Goal: Browse casually: Explore the website without a specific task or goal

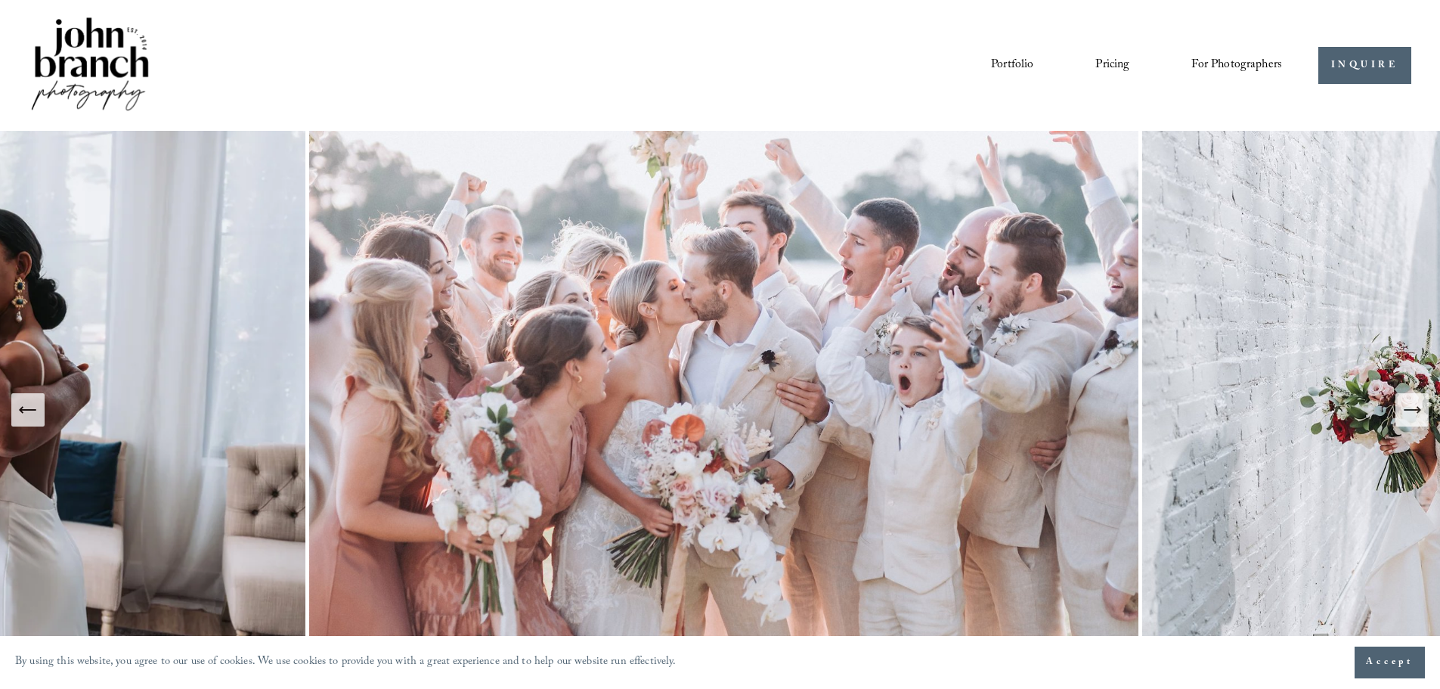
click at [1410, 407] on icon "Next Slide" at bounding box center [1411, 409] width 21 height 21
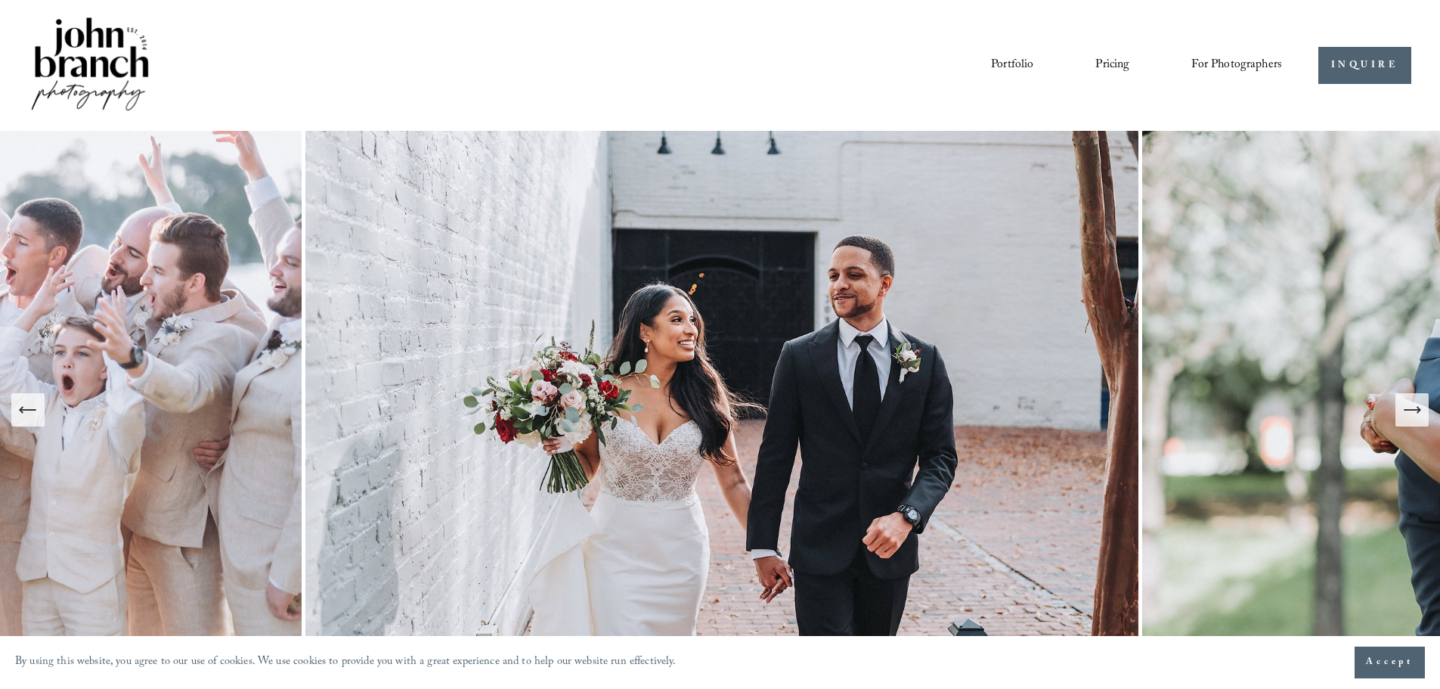
click at [1410, 407] on icon "Next Slide" at bounding box center [1411, 409] width 21 height 21
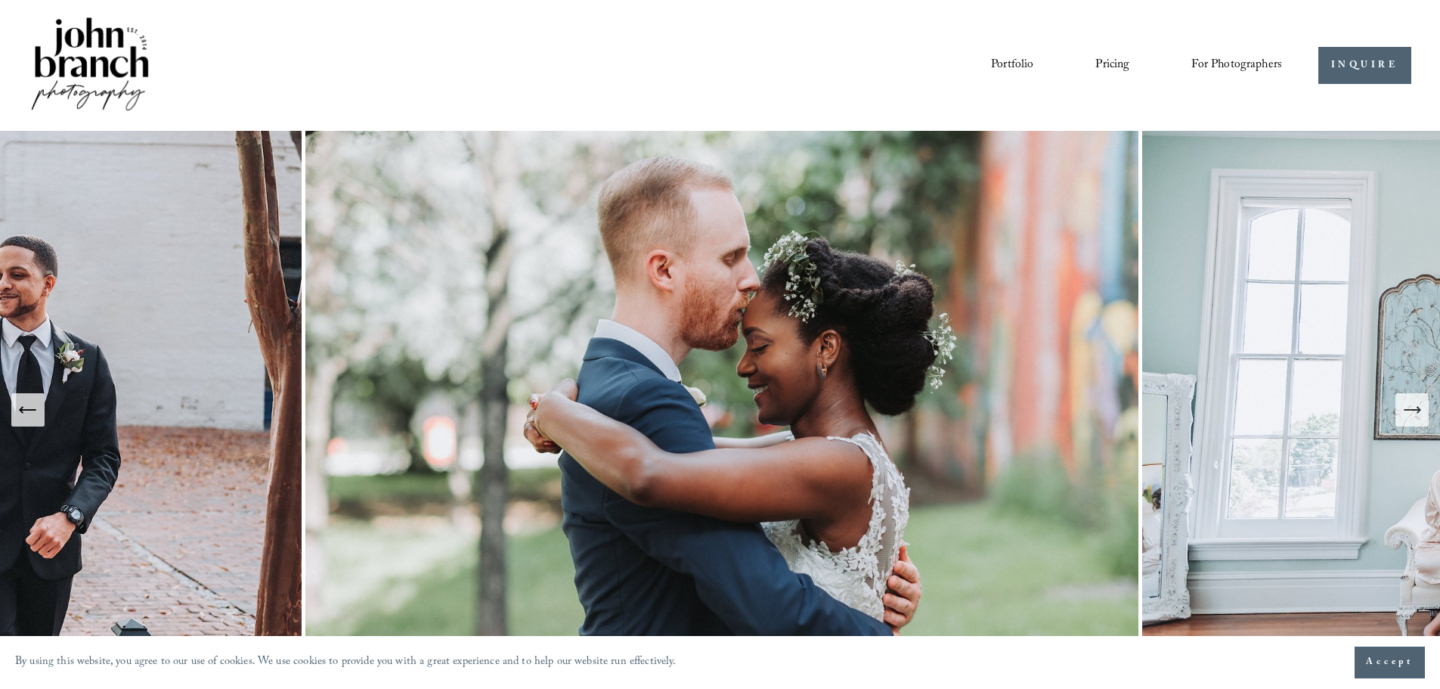
click at [1410, 407] on icon "Next Slide" at bounding box center [1411, 409] width 21 height 21
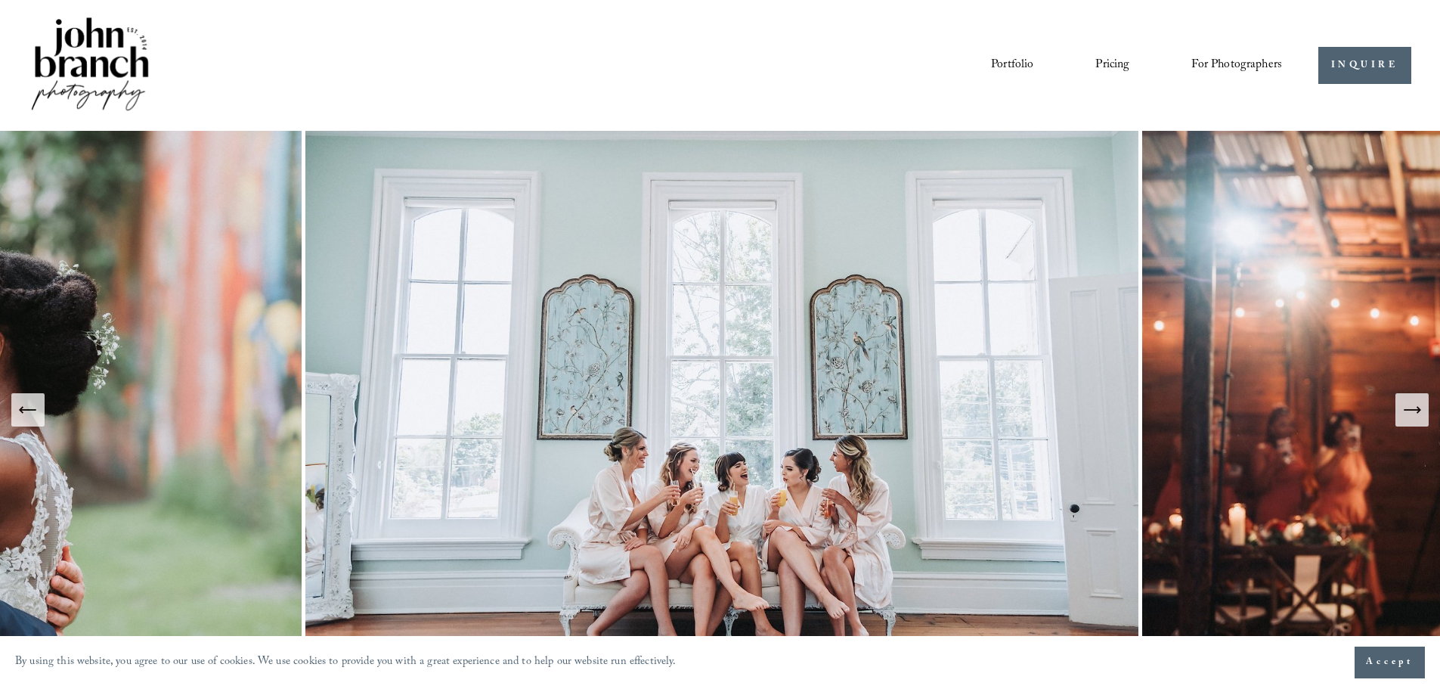
click at [1419, 414] on icon "Next Slide" at bounding box center [1411, 409] width 21 height 21
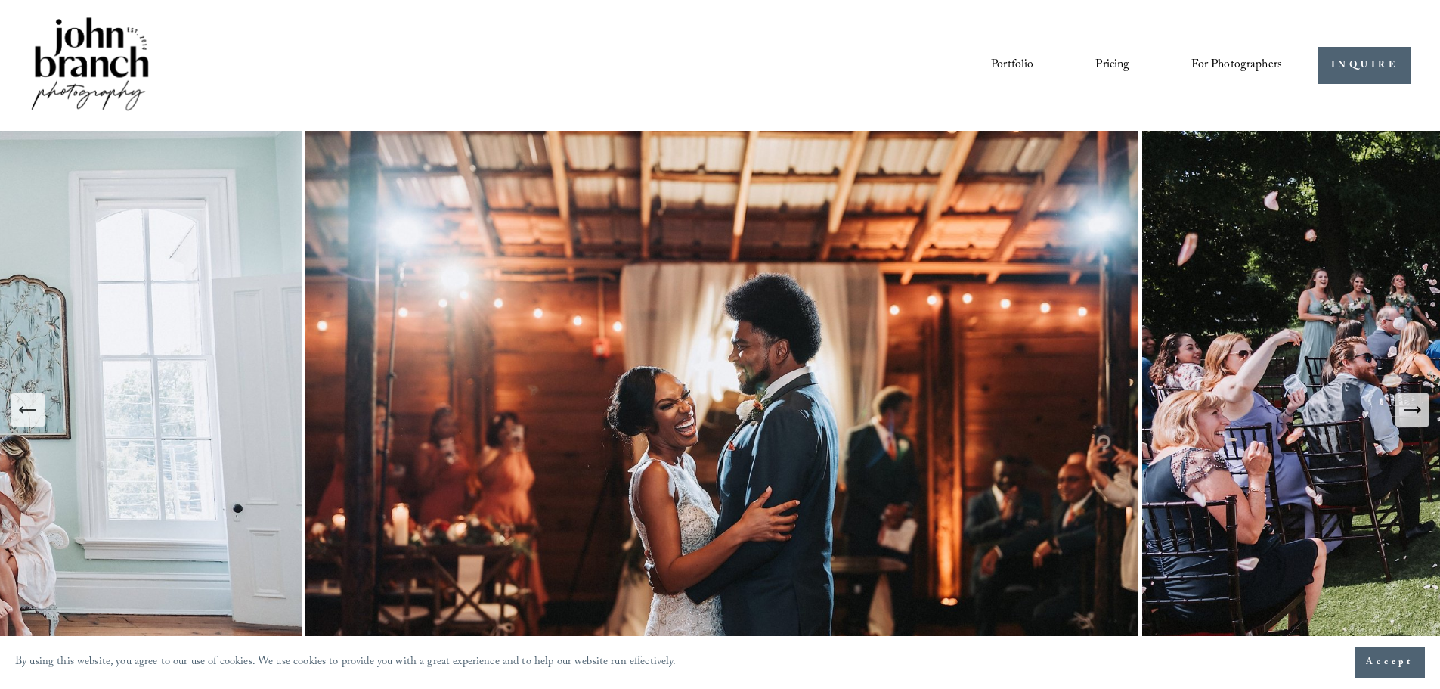
click at [1419, 422] on button "Next Slide" at bounding box center [1411, 409] width 33 height 33
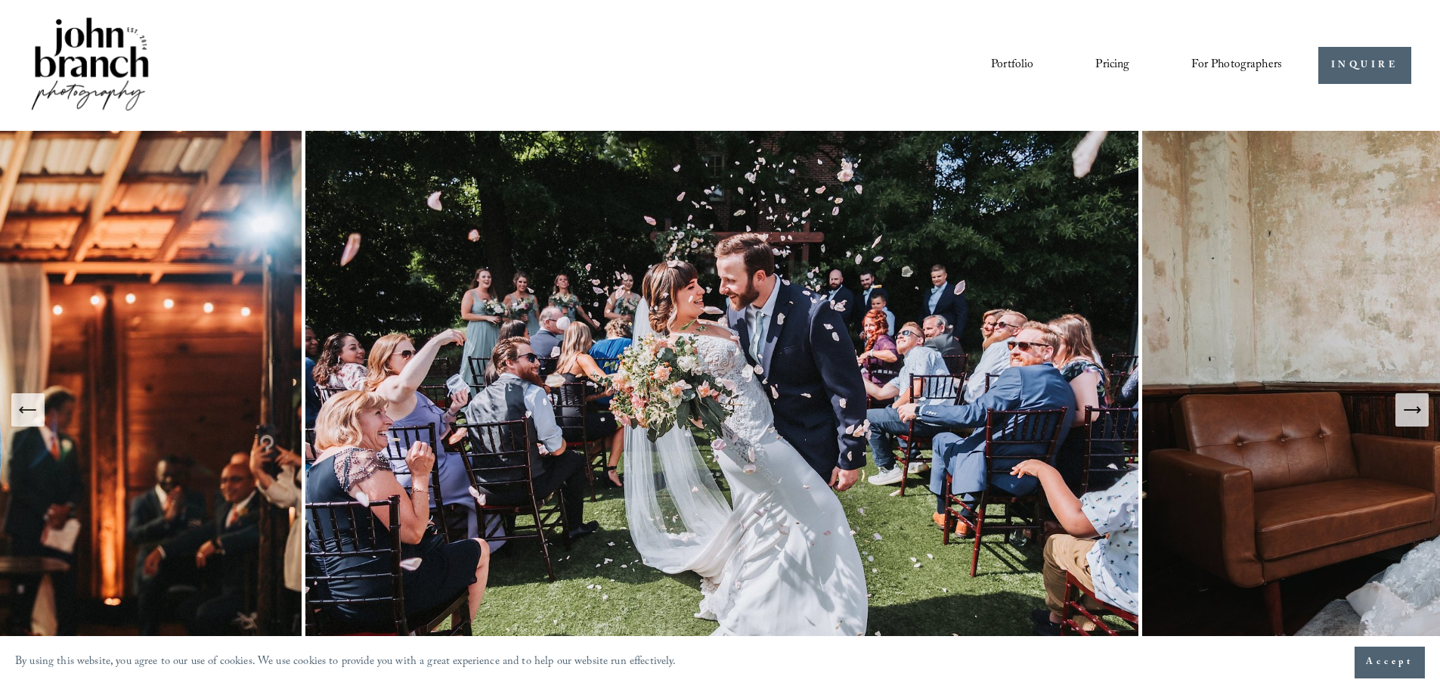
click at [1419, 422] on button "Next Slide" at bounding box center [1411, 409] width 33 height 33
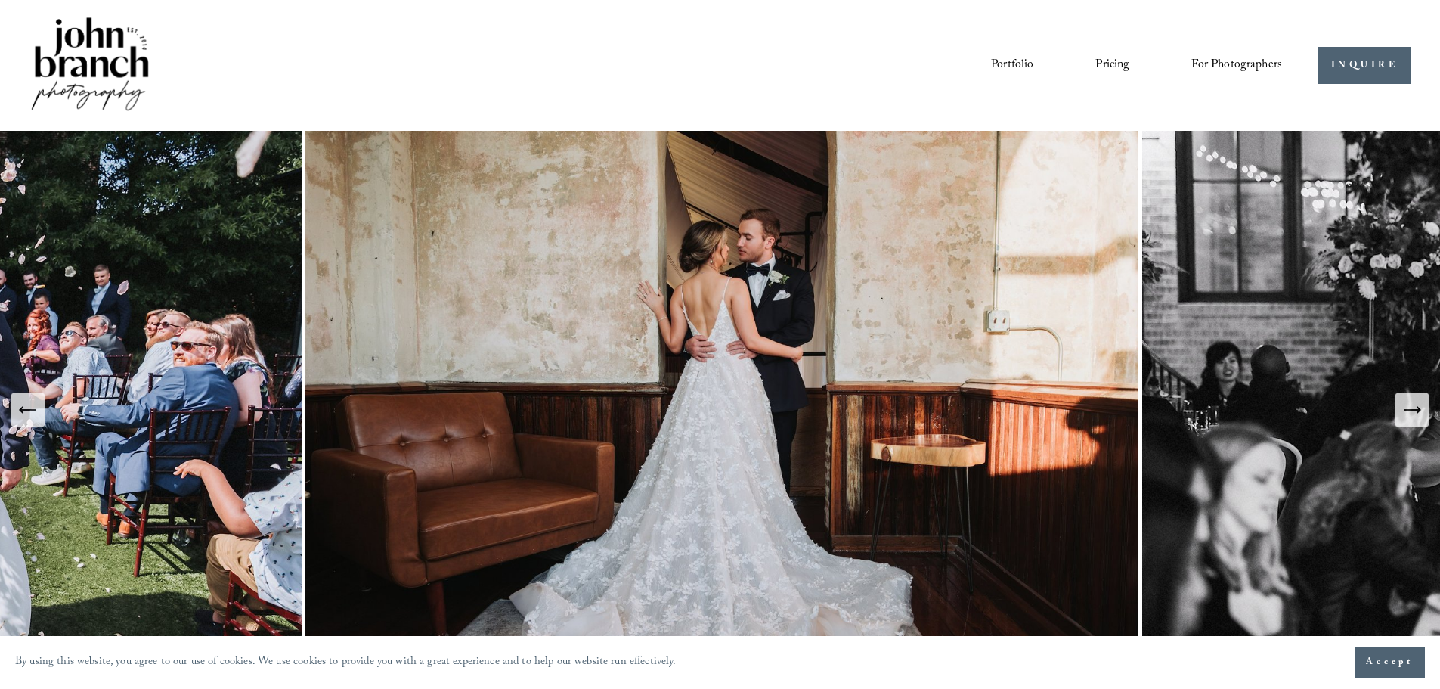
click at [1419, 422] on button "Next Slide" at bounding box center [1411, 409] width 33 height 33
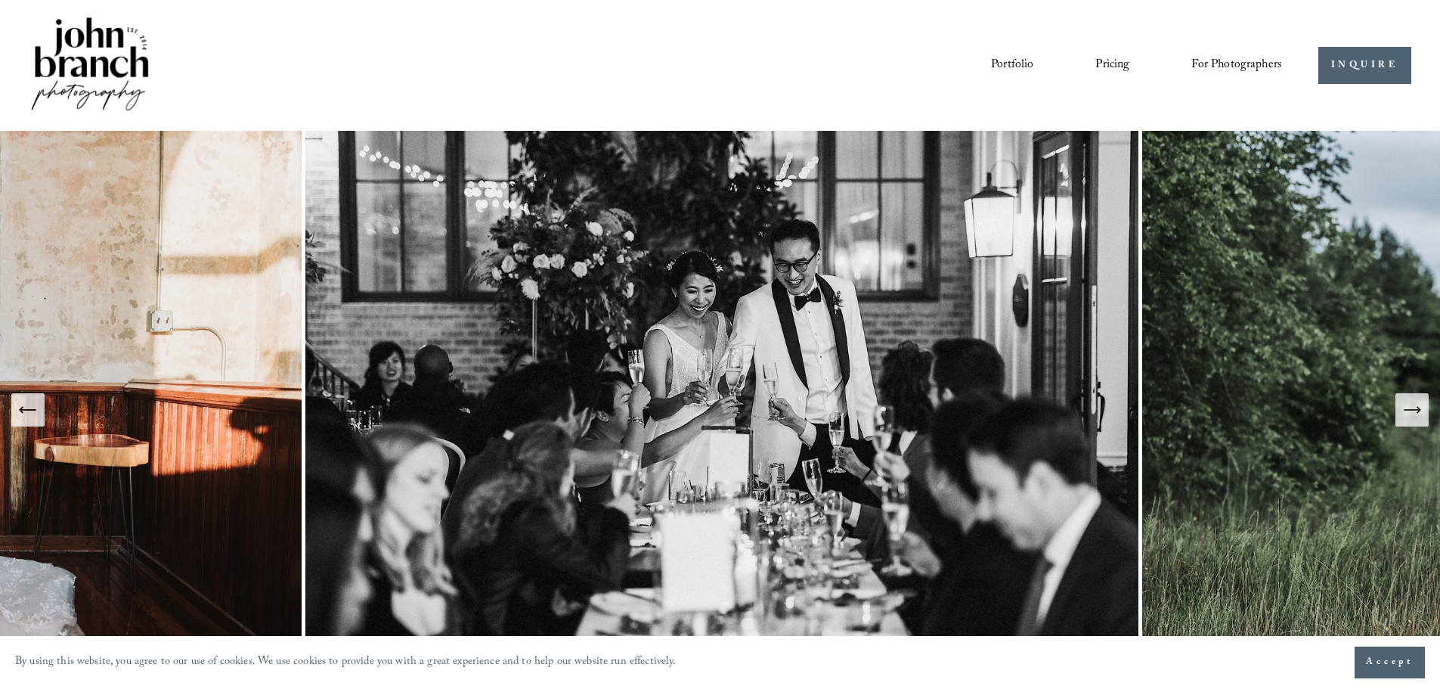
click at [1419, 422] on button "Next Slide" at bounding box center [1411, 409] width 33 height 33
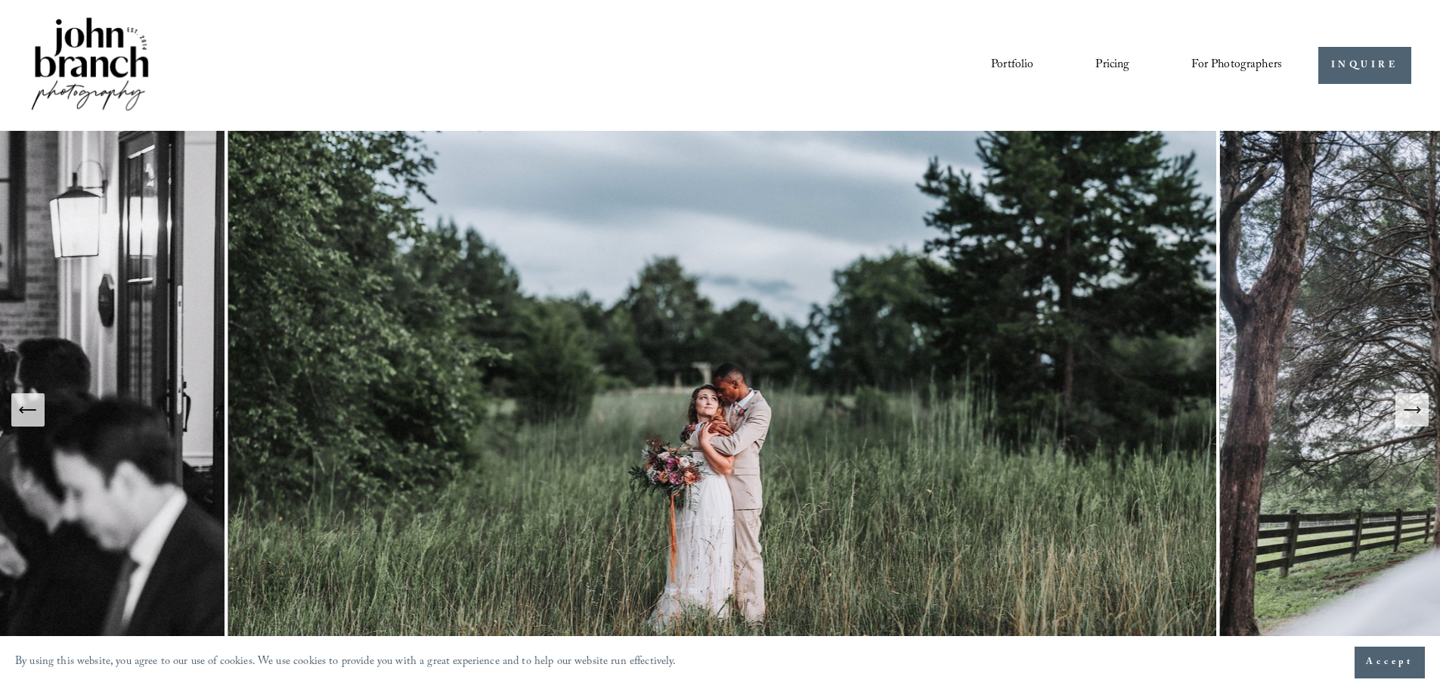
click at [1419, 422] on button "Next Slide" at bounding box center [1411, 409] width 33 height 33
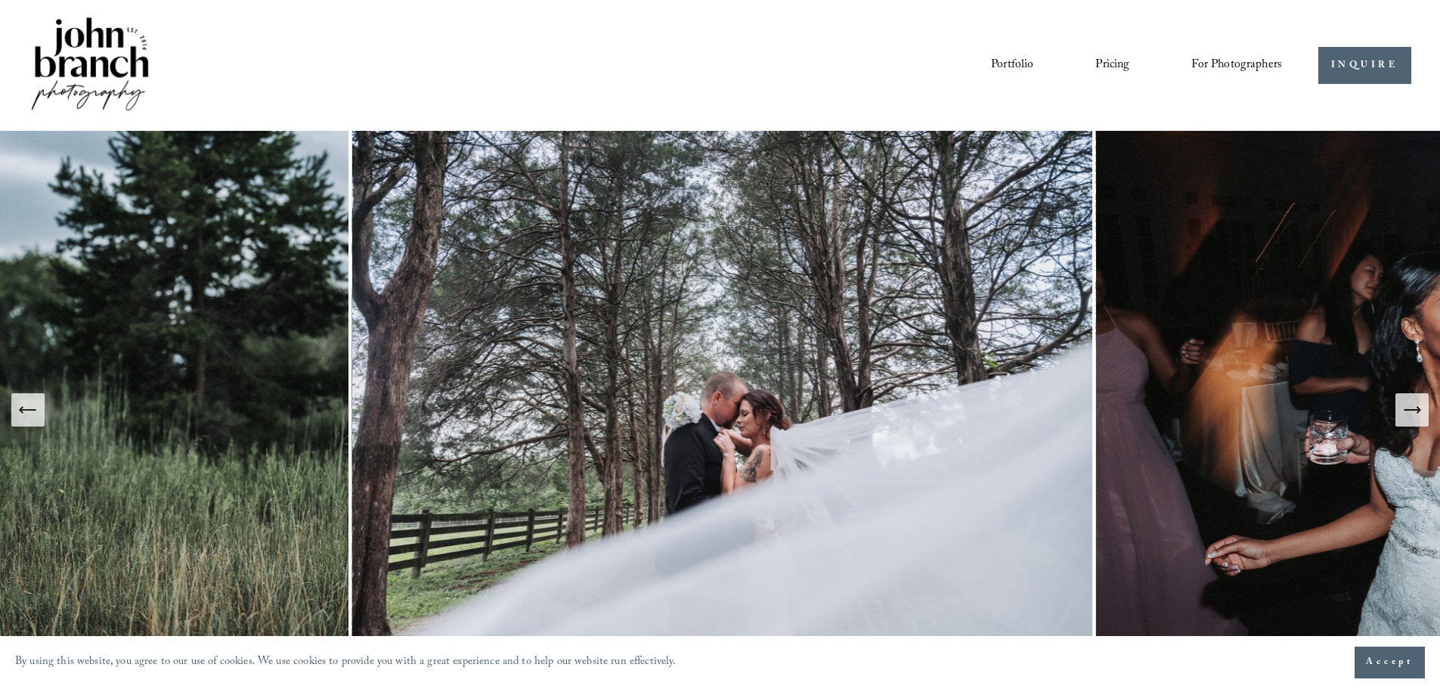
click at [1419, 422] on button "Next Slide" at bounding box center [1411, 409] width 33 height 33
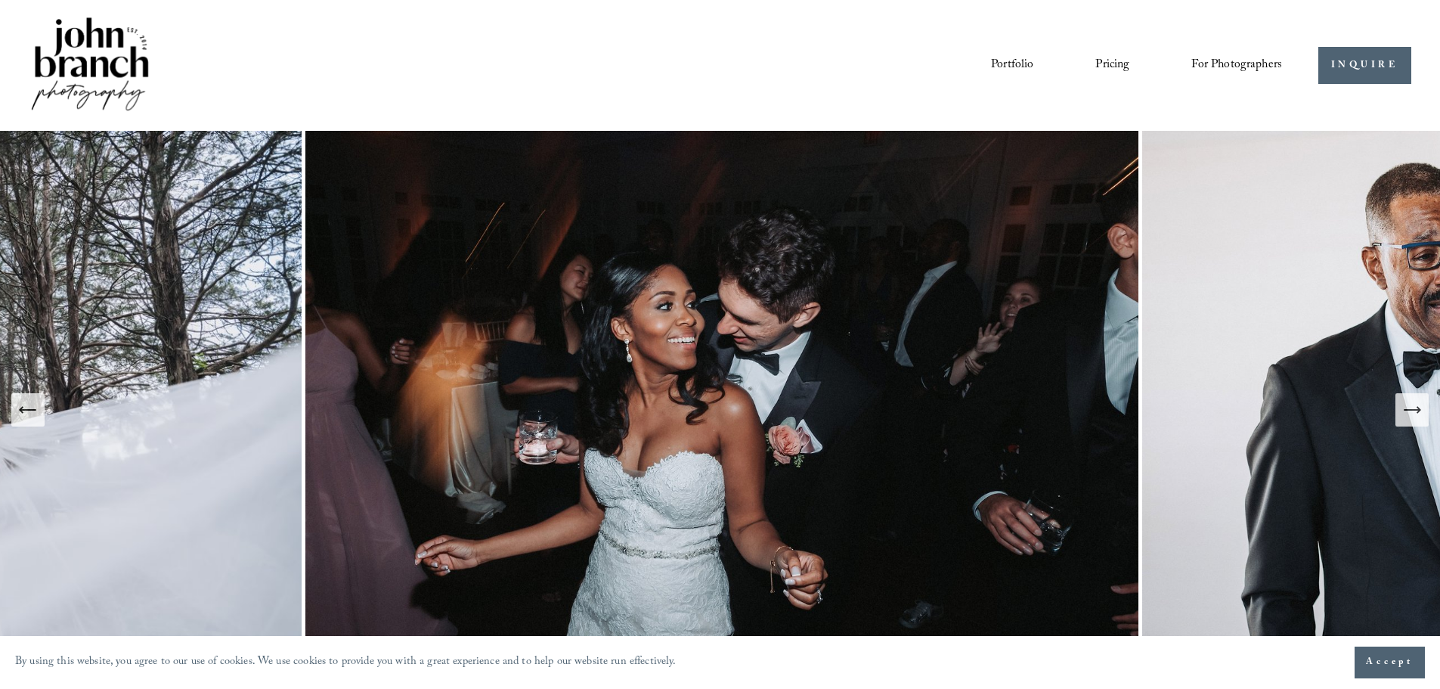
click at [1419, 422] on button "Next Slide" at bounding box center [1411, 409] width 33 height 33
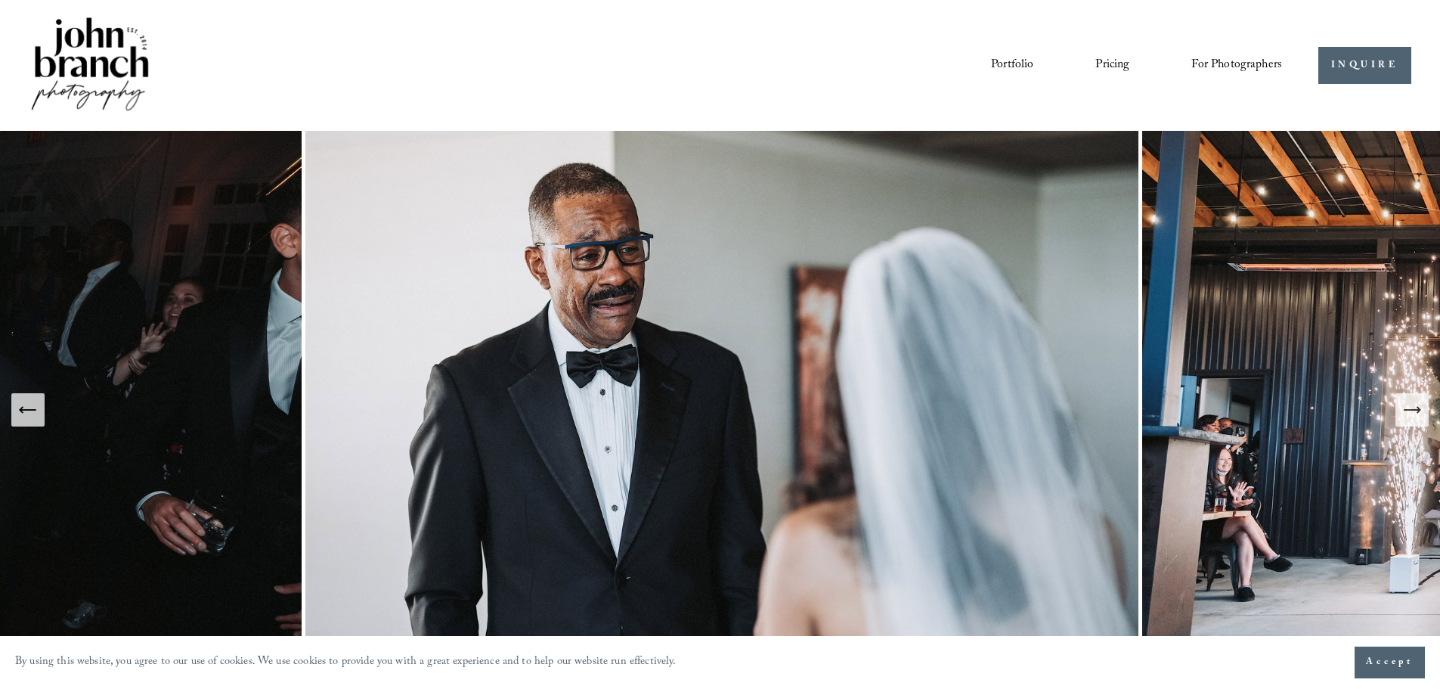
click at [1419, 422] on button "Next Slide" at bounding box center [1411, 409] width 33 height 33
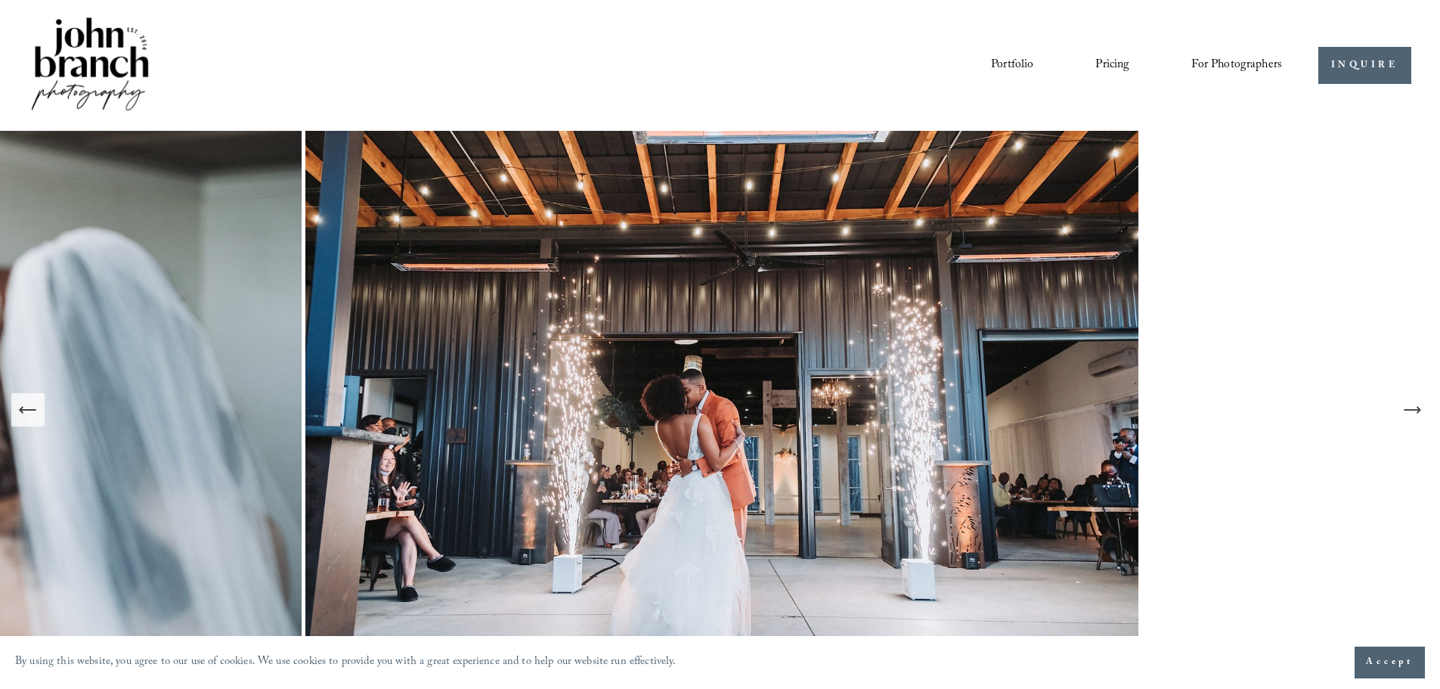
click at [1419, 422] on button "Next Slide" at bounding box center [1411, 409] width 33 height 33
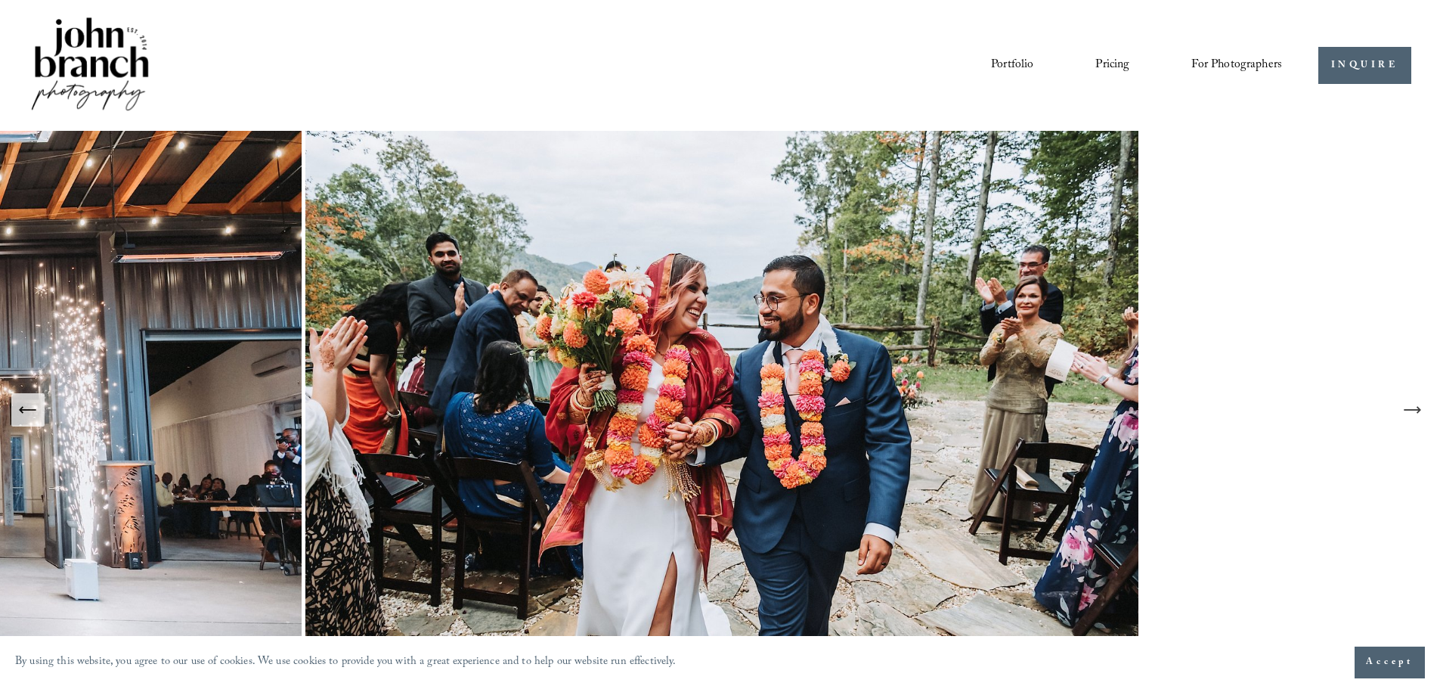
click at [1419, 422] on button "Next Slide" at bounding box center [1411, 409] width 33 height 33
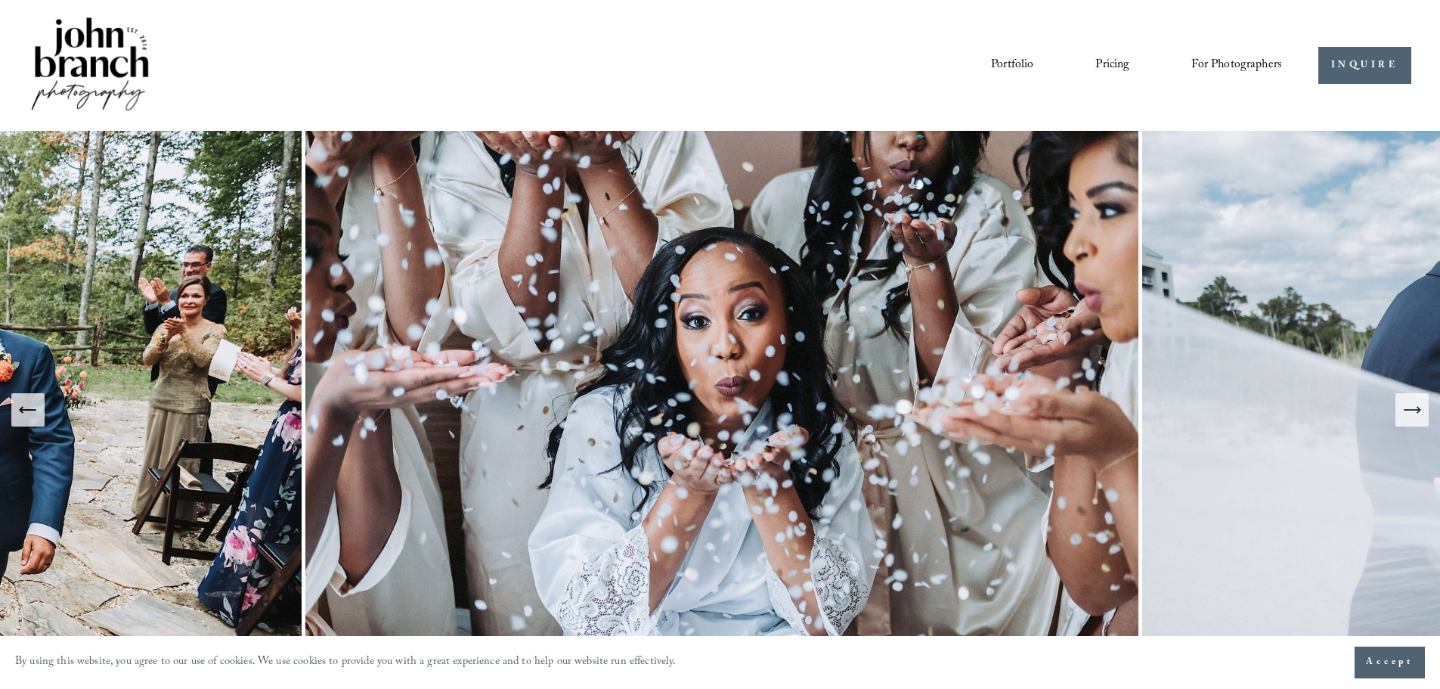
click at [1415, 412] on icon "Next Slide" at bounding box center [1411, 409] width 21 height 21
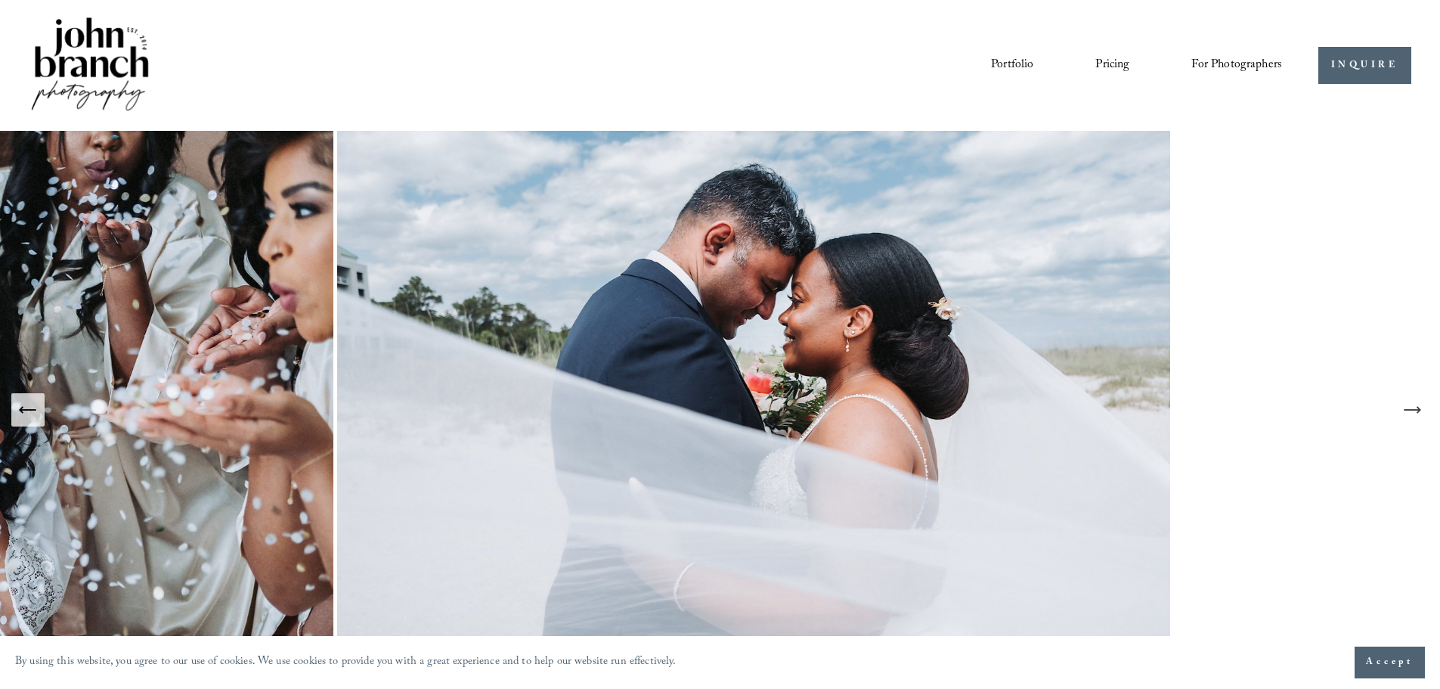
click at [1420, 410] on icon "Next Slide" at bounding box center [1418, 410] width 3 height 6
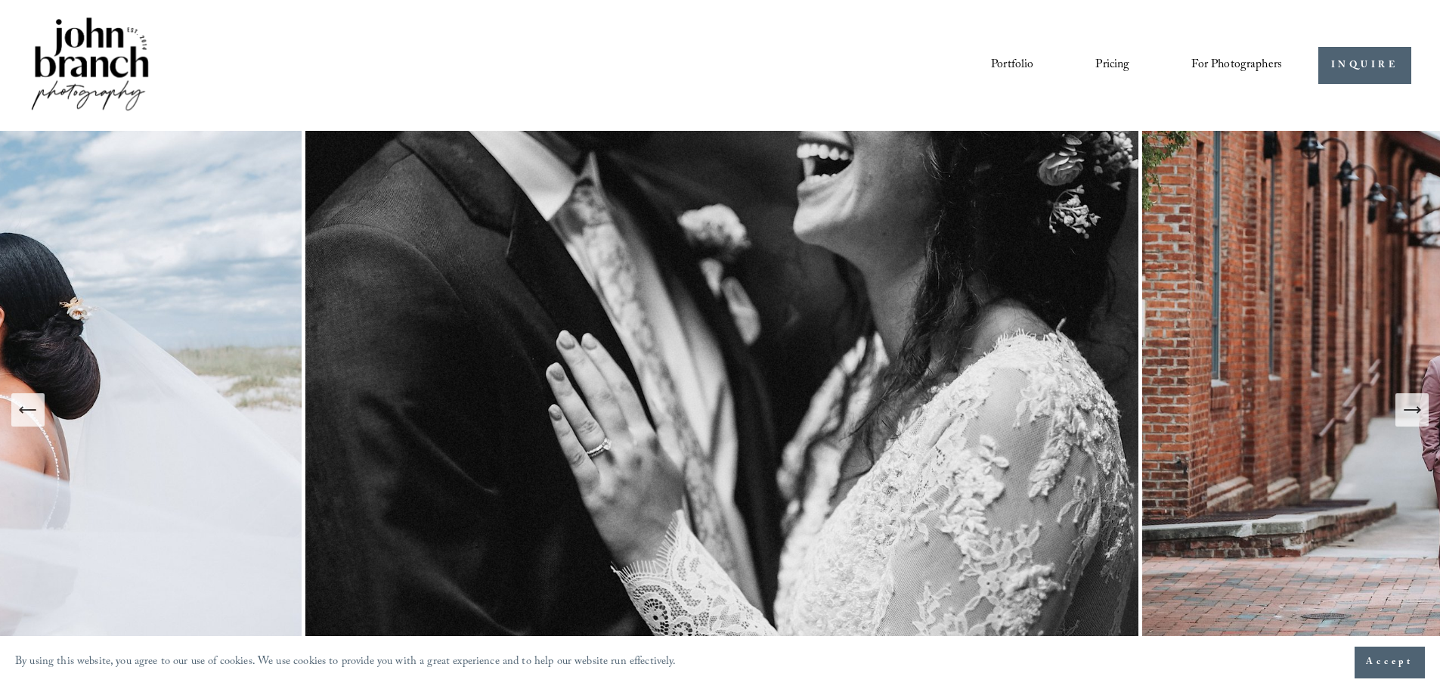
click at [1407, 409] on icon "Next Slide" at bounding box center [1411, 409] width 21 height 21
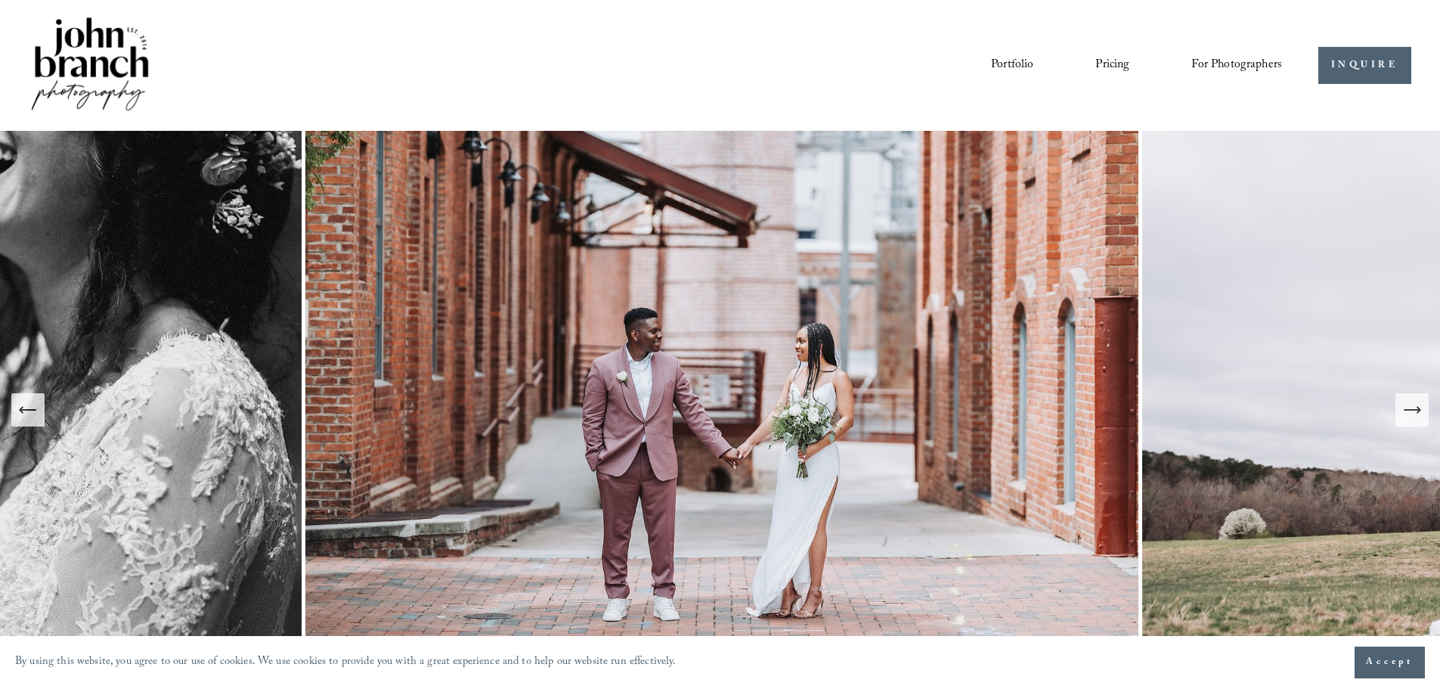
click at [1407, 409] on icon "Next Slide" at bounding box center [1411, 409] width 21 height 21
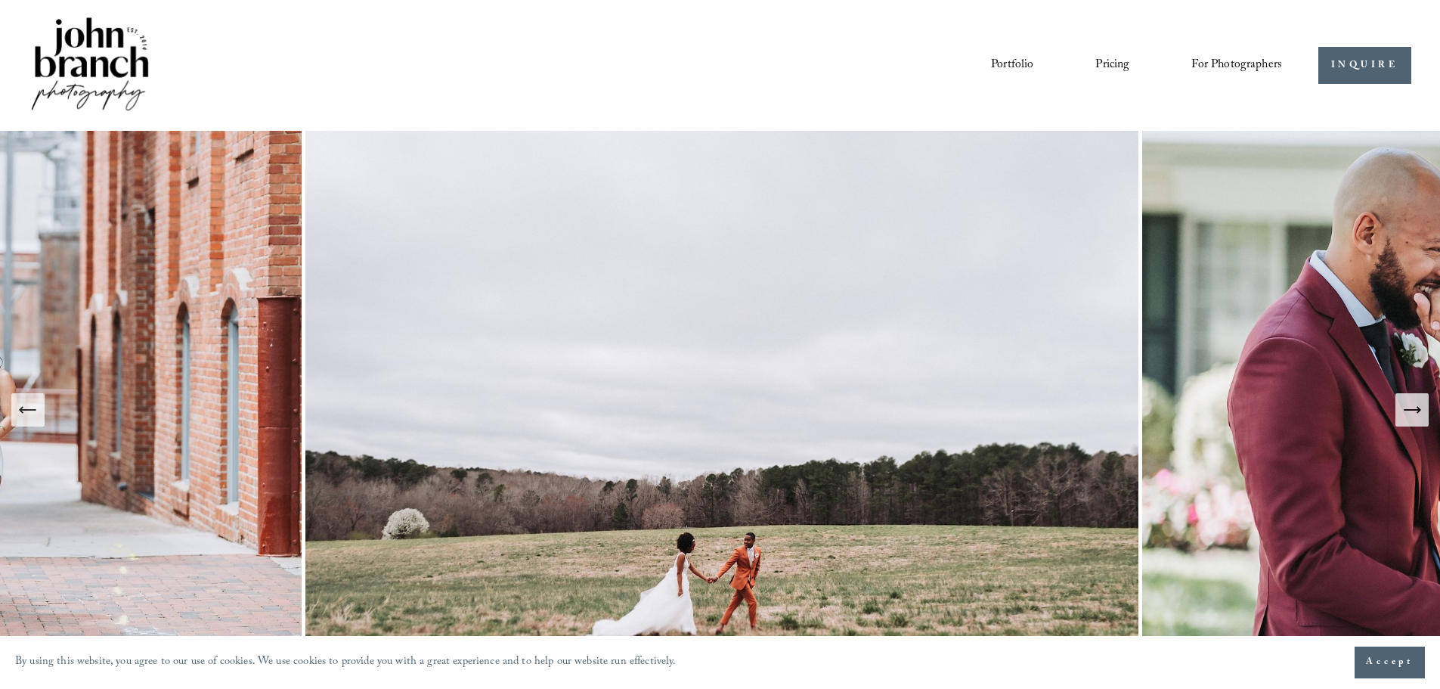
click at [1422, 418] on icon "Next Slide" at bounding box center [1411, 409] width 21 height 21
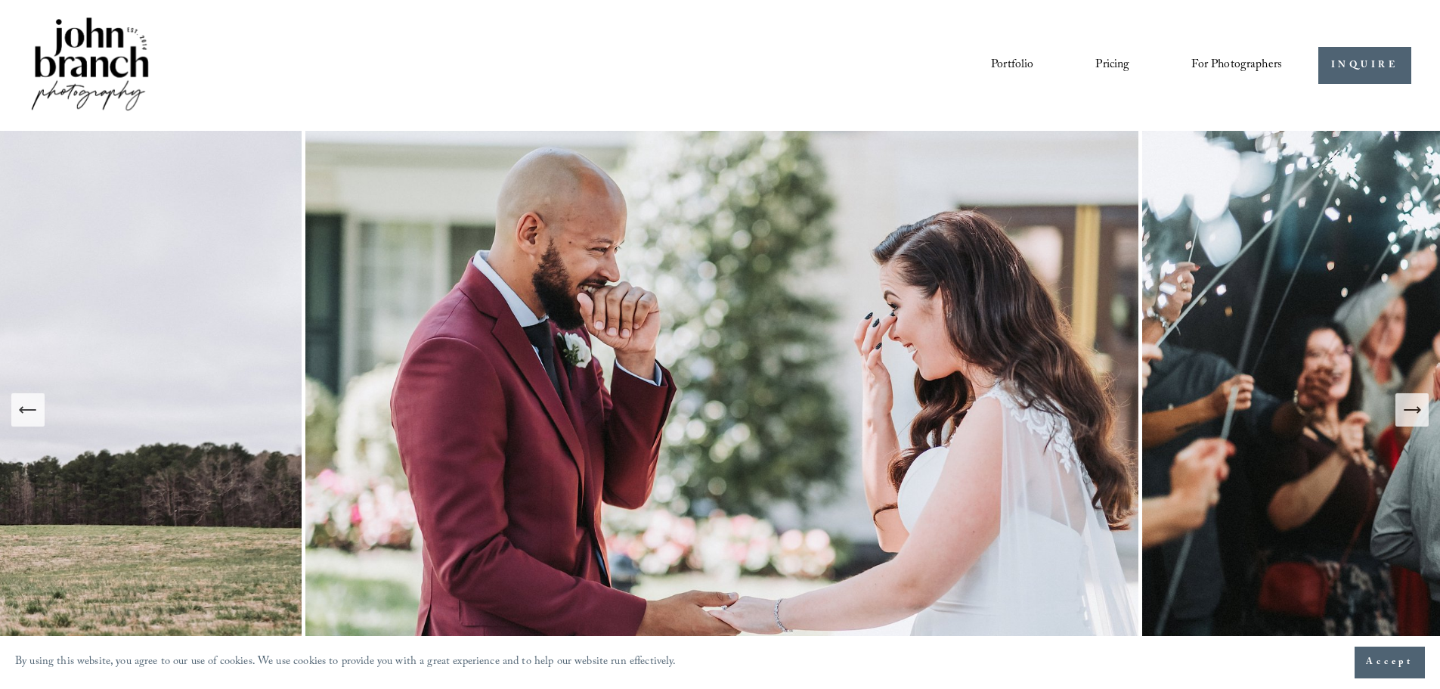
click at [1420, 419] on icon "Next Slide" at bounding box center [1411, 409] width 21 height 21
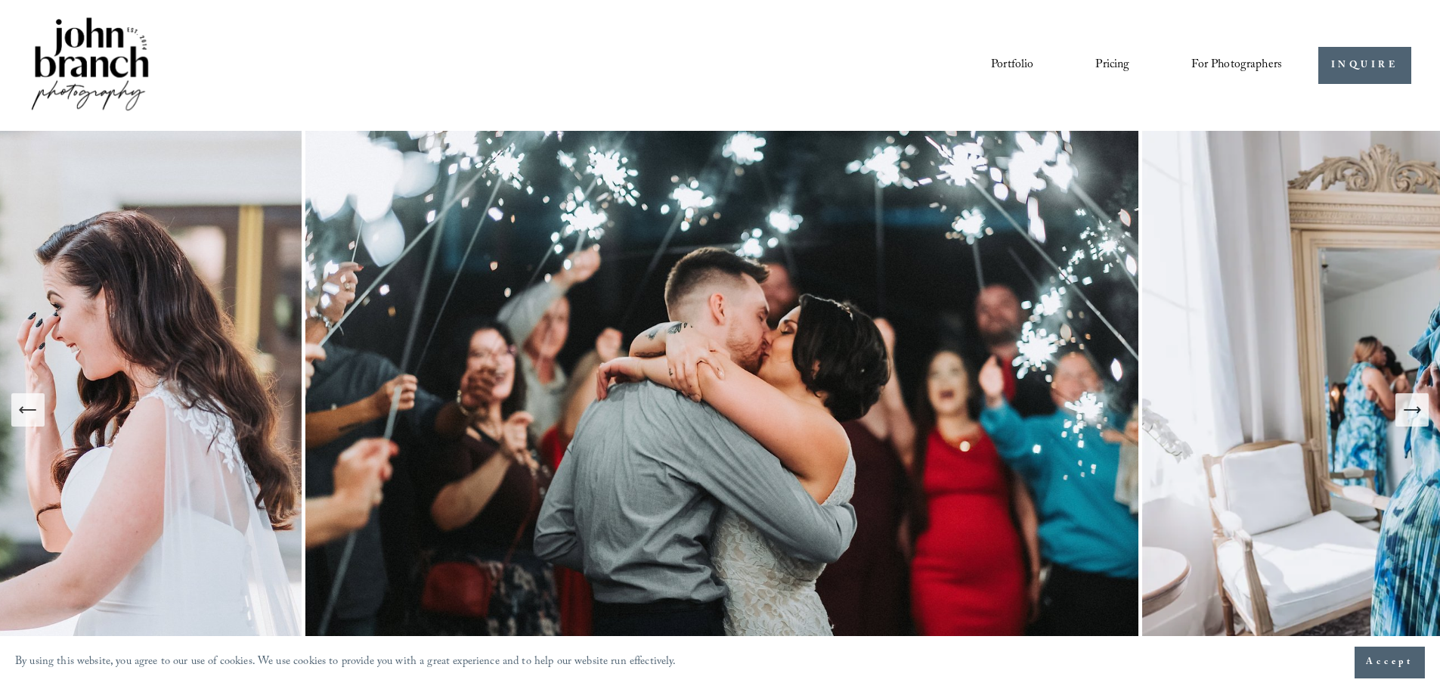
click at [1420, 419] on icon "Next Slide" at bounding box center [1411, 409] width 21 height 21
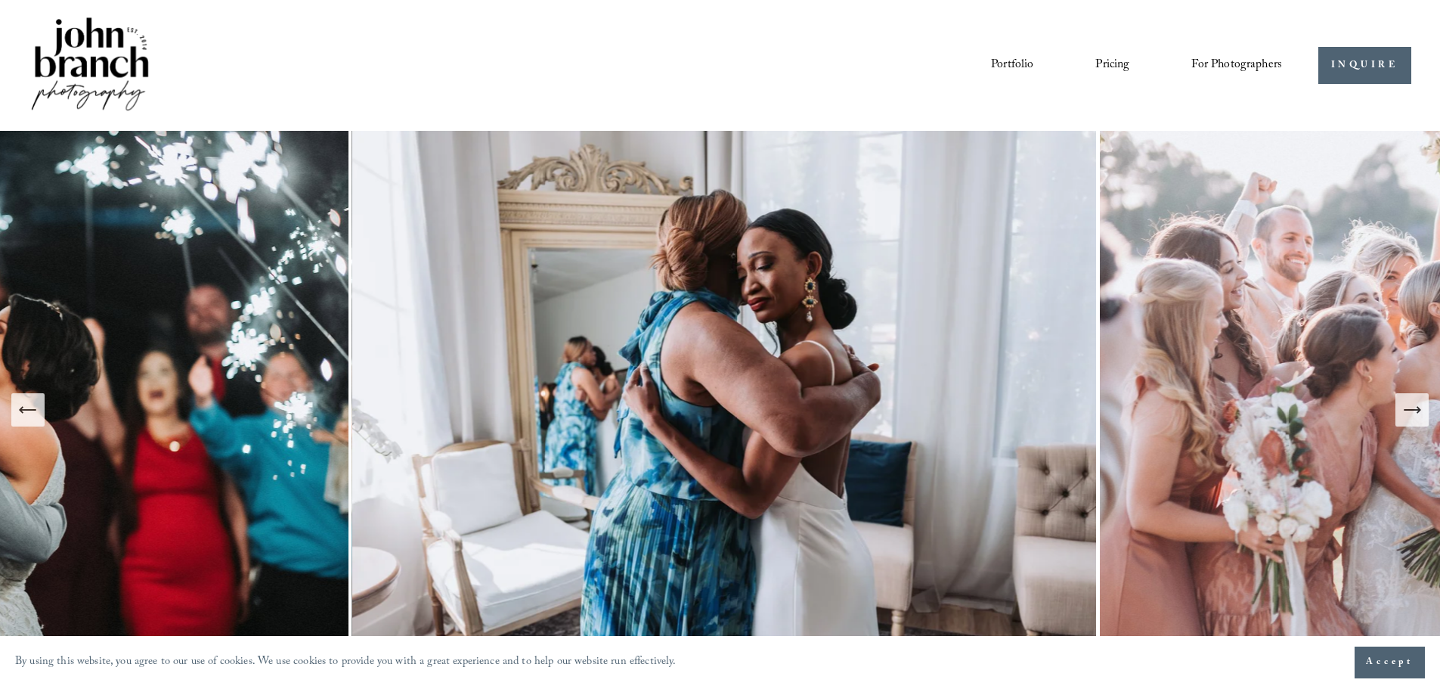
click at [1420, 419] on icon "Next Slide" at bounding box center [1411, 409] width 21 height 21
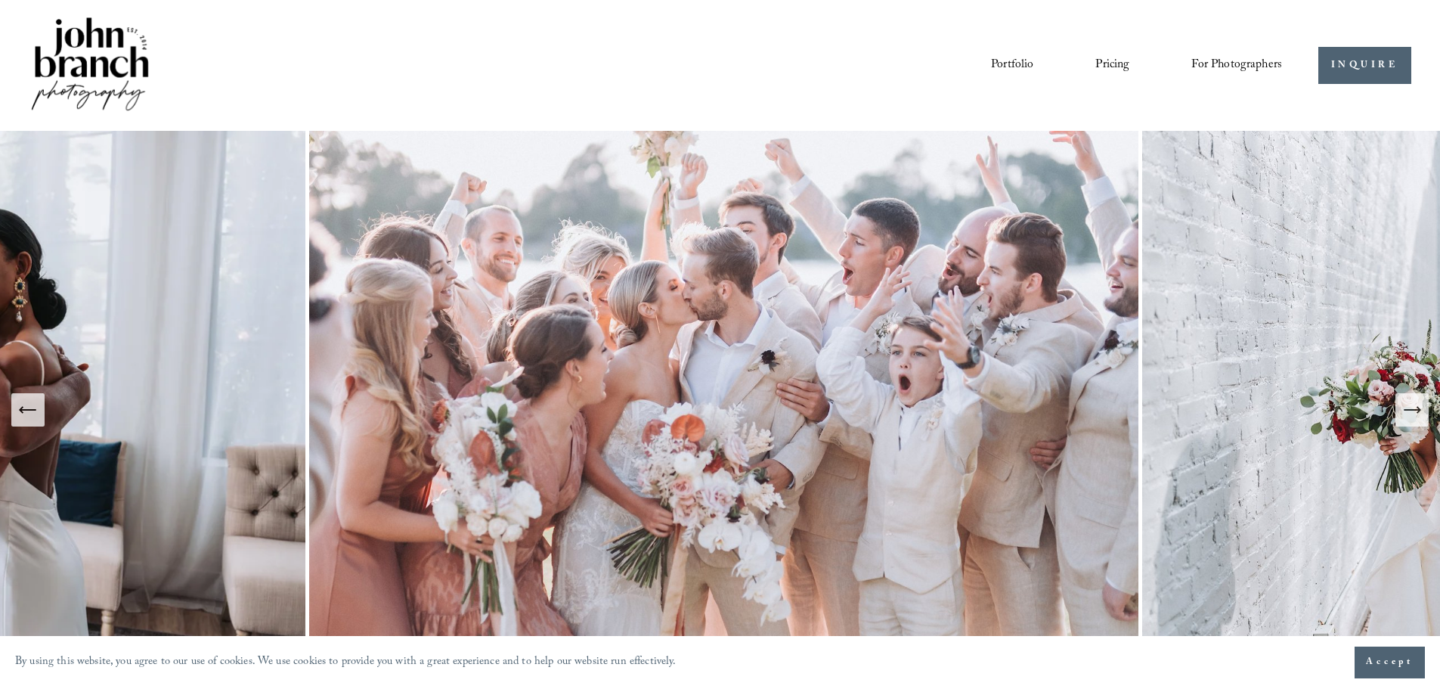
click at [1406, 418] on icon "Next Slide" at bounding box center [1411, 409] width 21 height 21
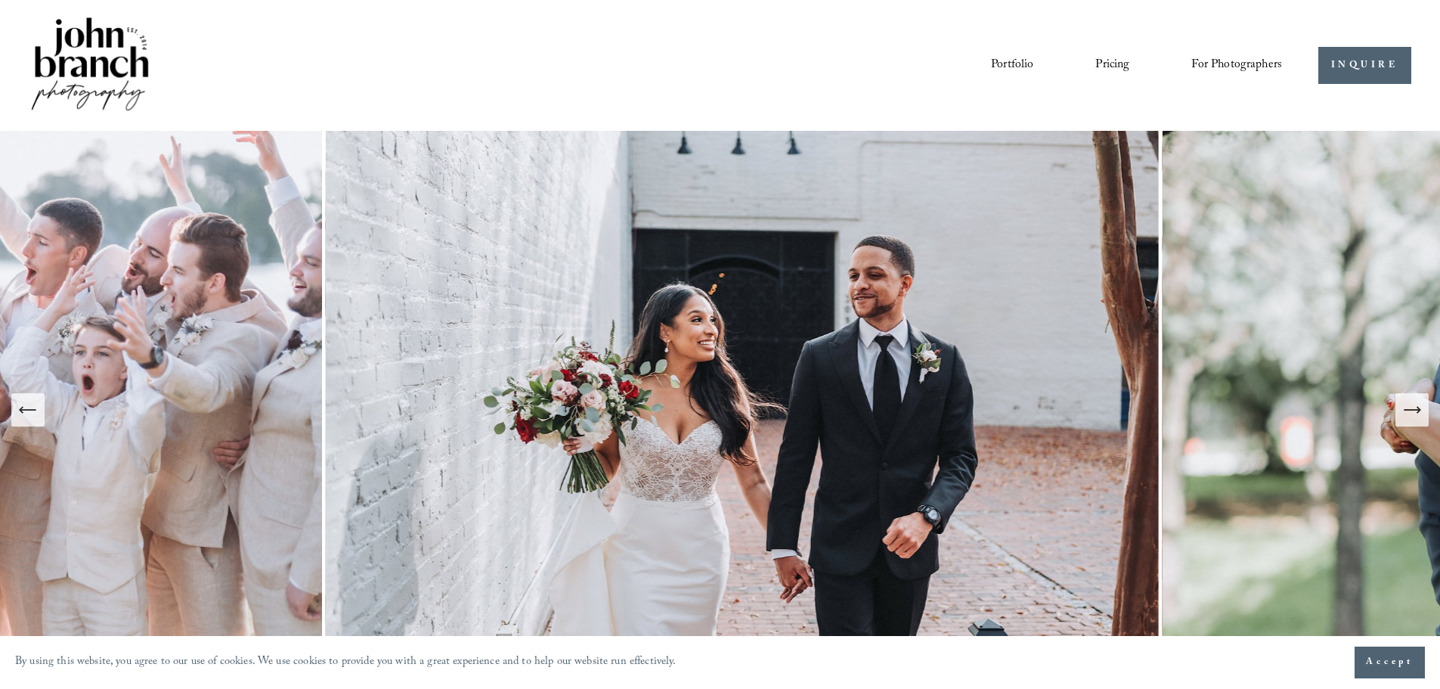
click at [1406, 417] on icon "Next Slide" at bounding box center [1411, 409] width 21 height 21
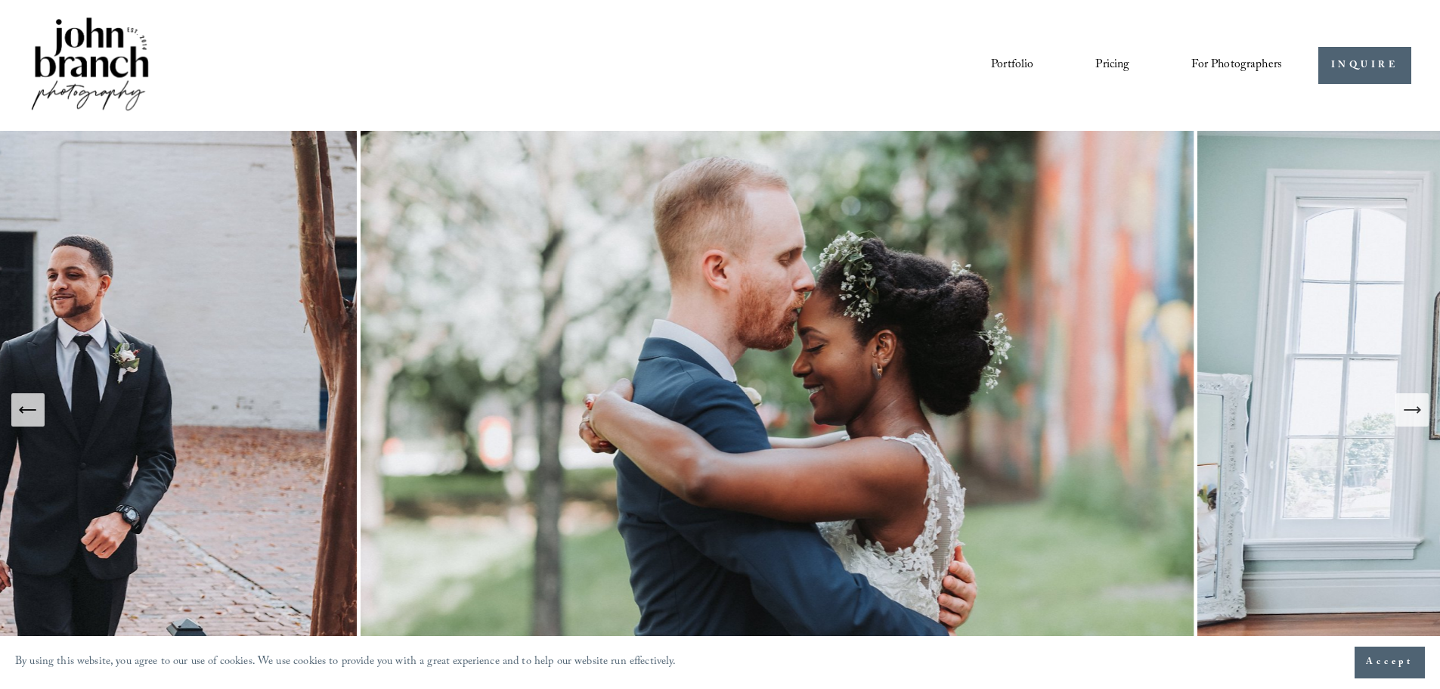
click at [1406, 416] on icon "Next Slide" at bounding box center [1411, 409] width 21 height 21
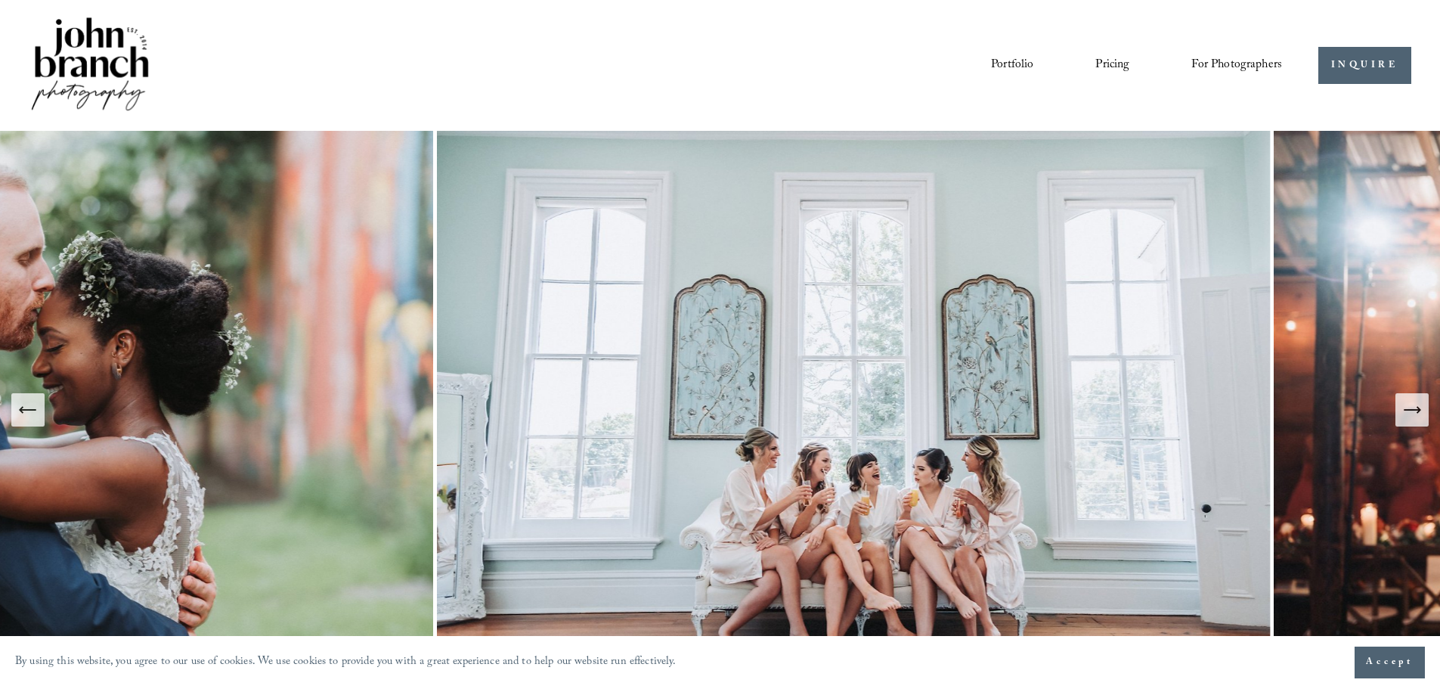
click at [1406, 416] on icon "Next Slide" at bounding box center [1411, 409] width 21 height 21
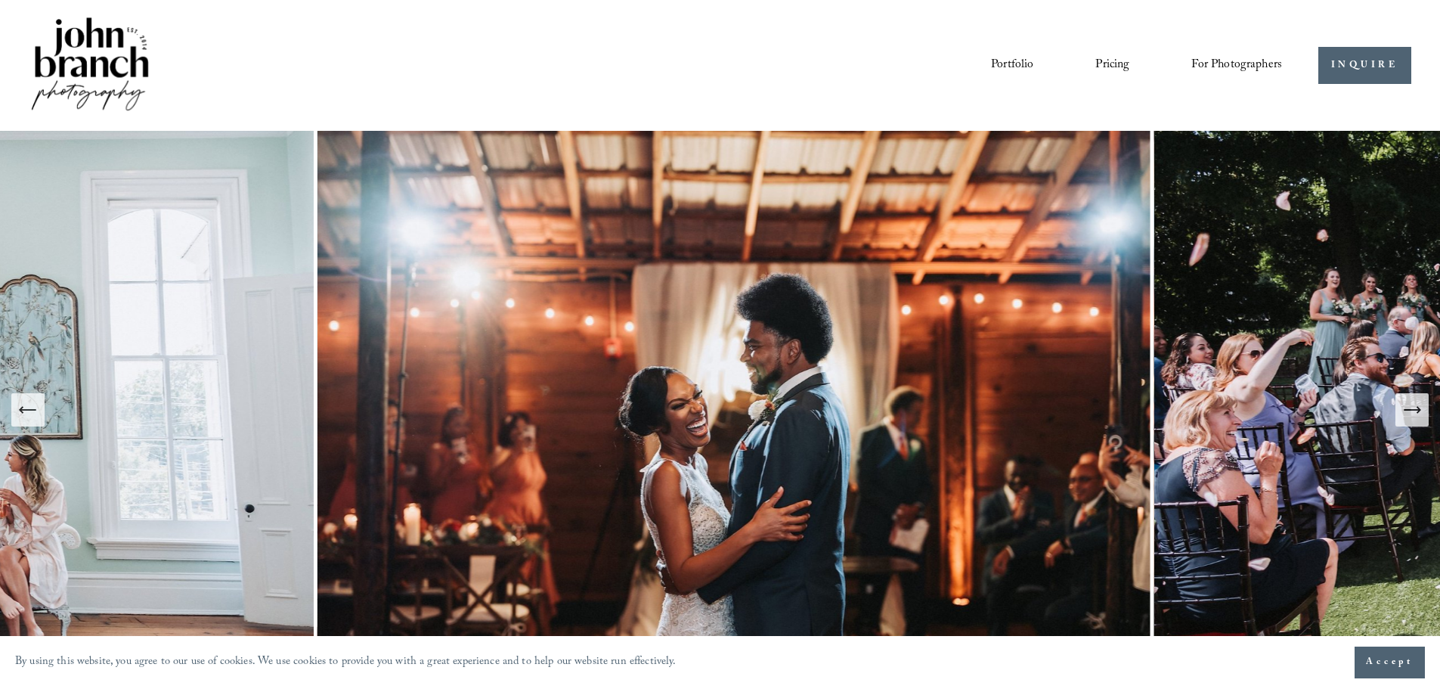
click at [1406, 416] on icon "Next Slide" at bounding box center [1411, 409] width 21 height 21
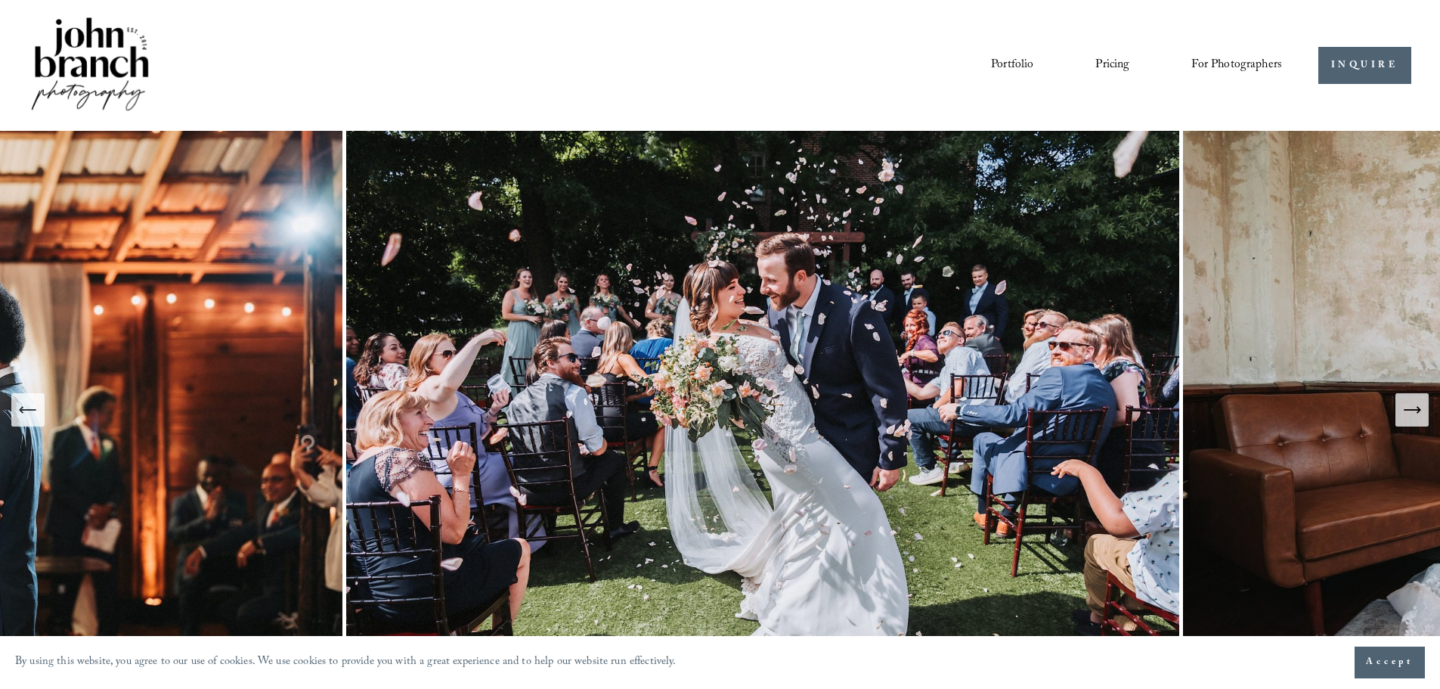
click at [1406, 416] on icon "Next Slide" at bounding box center [1411, 409] width 21 height 21
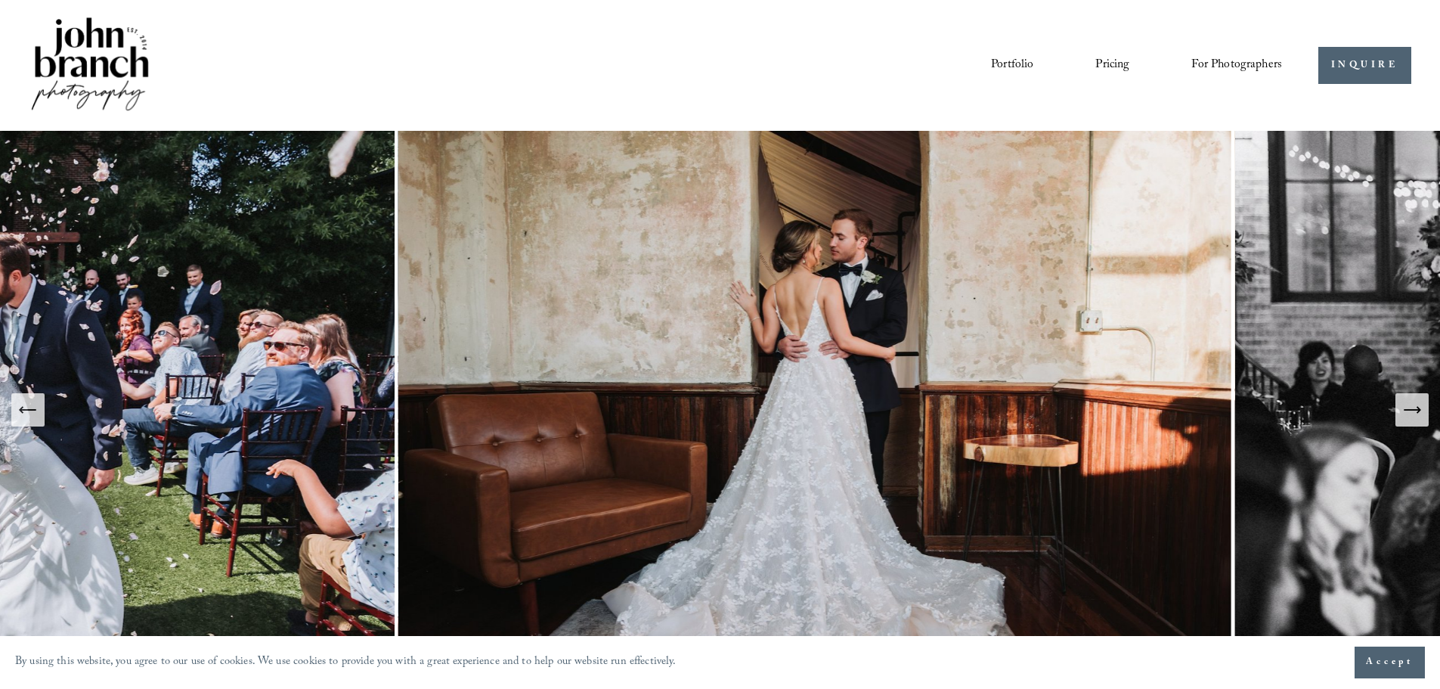
click at [1406, 416] on icon "Next Slide" at bounding box center [1411, 409] width 21 height 21
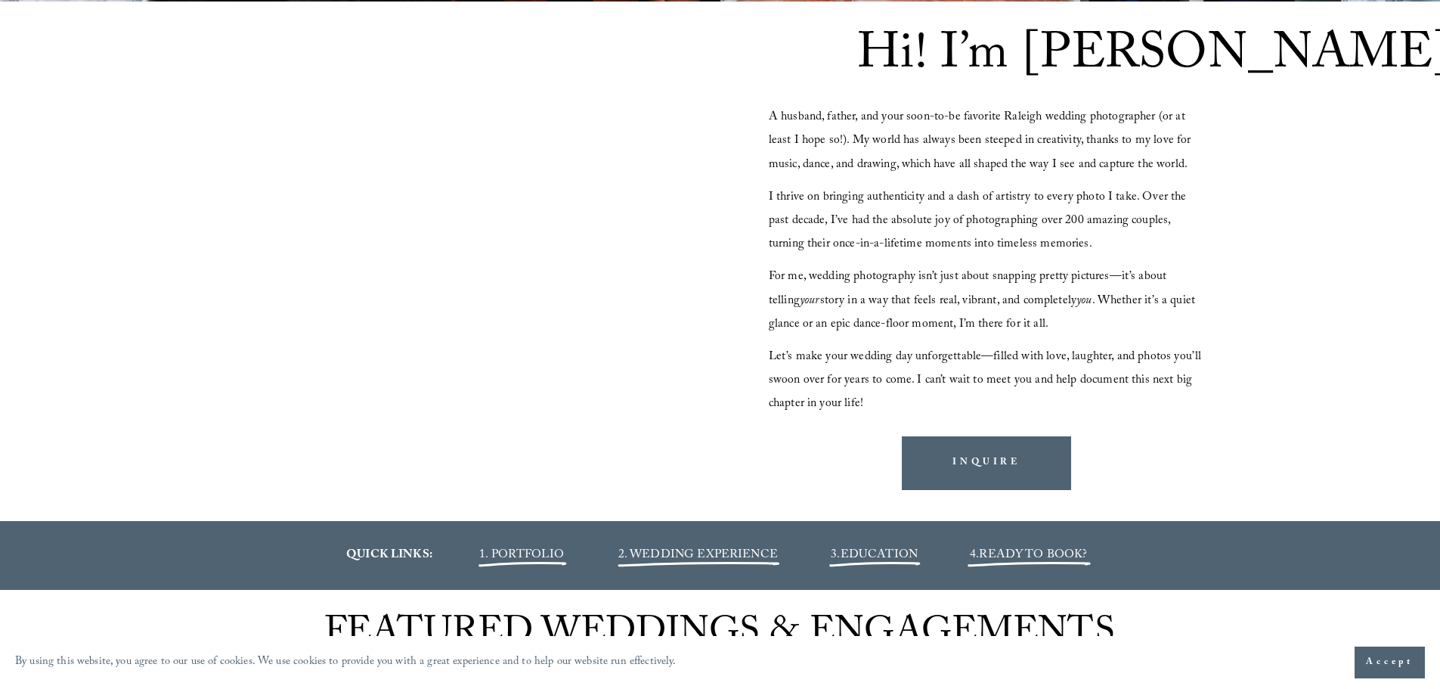
scroll to position [1360, 0]
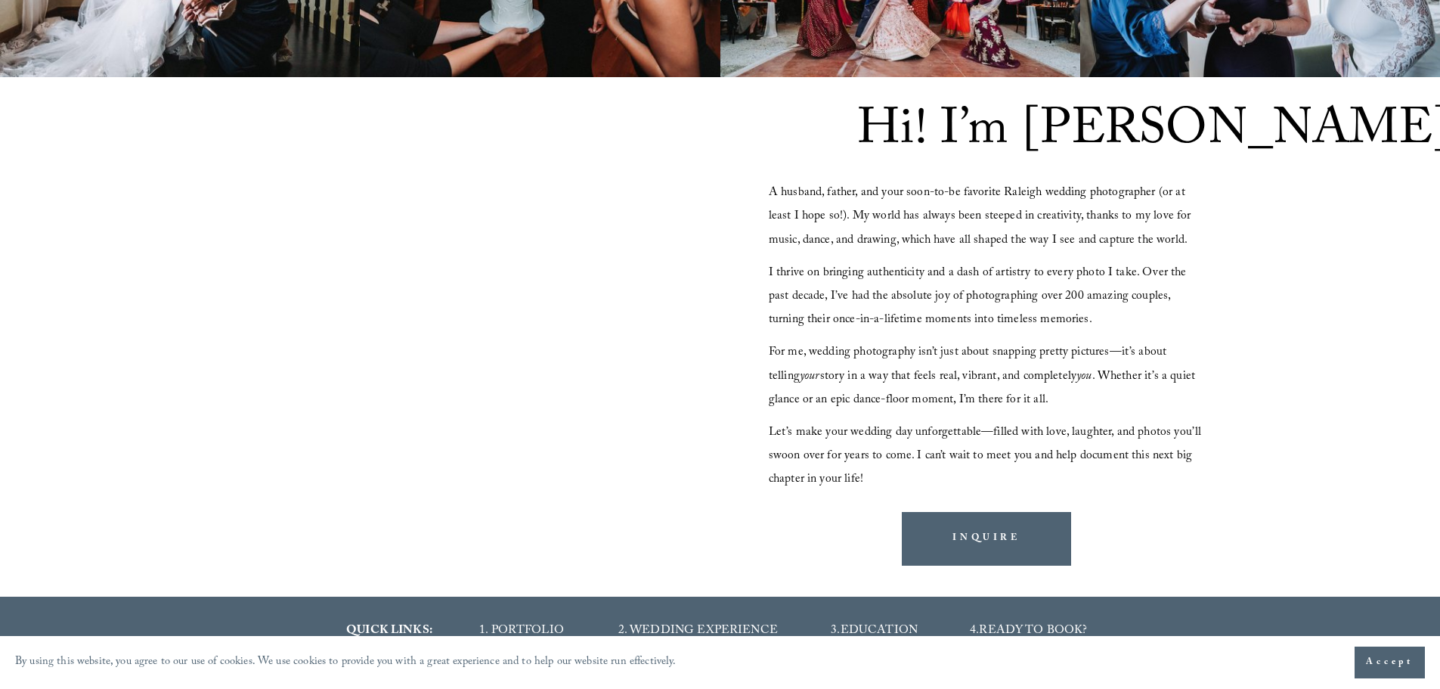
click at [524, 554] on div "Hi! I’m [PERSON_NAME] A husband, father, and your soon-to-be favorite Raleigh w…" at bounding box center [720, 337] width 1440 height 520
click at [983, 197] on div "Hi! I’m [PERSON_NAME] A husband, father, and your soon-to-be favorite Raleigh w…" at bounding box center [720, 337] width 1440 height 520
